Goal: Communication & Community: Answer question/provide support

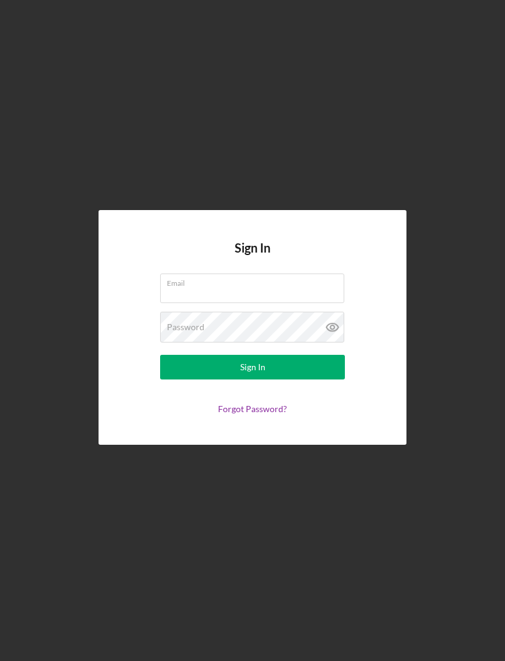
click at [283, 303] on input "Email" at bounding box center [252, 288] width 184 height 30
type input "[EMAIL_ADDRESS][DOMAIN_NAME]"
click at [253, 379] on button "Sign In" at bounding box center [252, 367] width 185 height 25
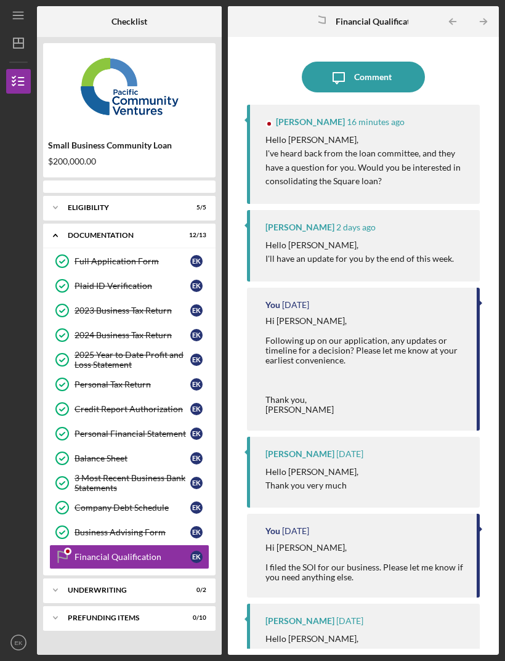
scroll to position [39, 0]
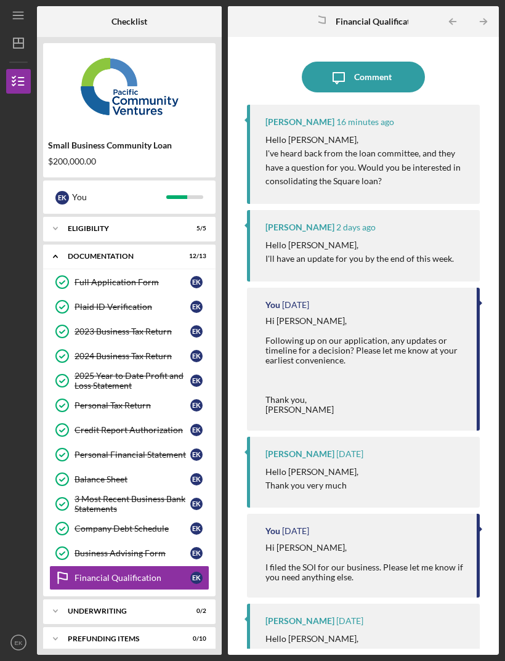
click at [369, 62] on div "Comment" at bounding box center [373, 77] width 38 height 31
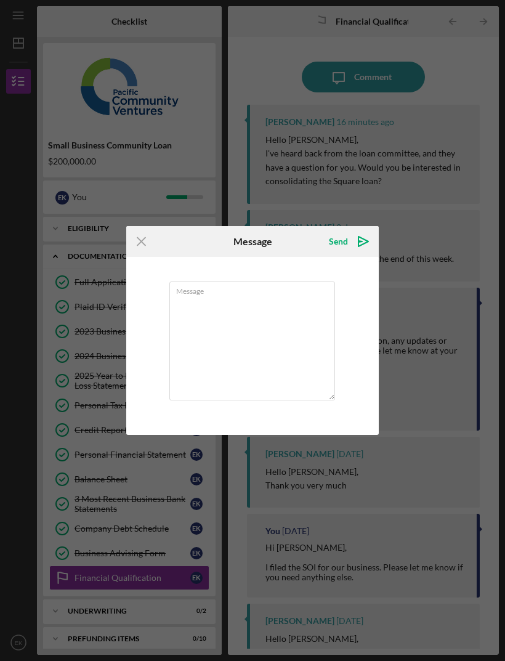
click at [241, 310] on textarea "Message" at bounding box center [252, 340] width 166 height 119
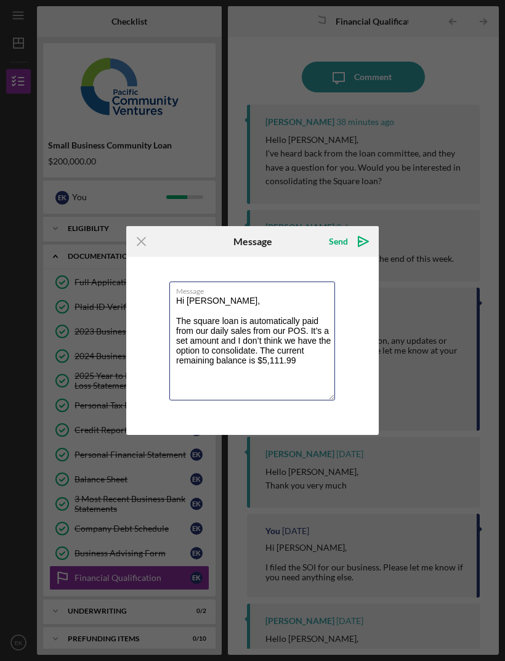
type textarea "Hi [PERSON_NAME], The square loan is automatically paid from our daily sales fr…"
click at [358, 241] on polygon "submit" at bounding box center [363, 241] width 10 height 10
